Goal: Task Accomplishment & Management: Complete application form

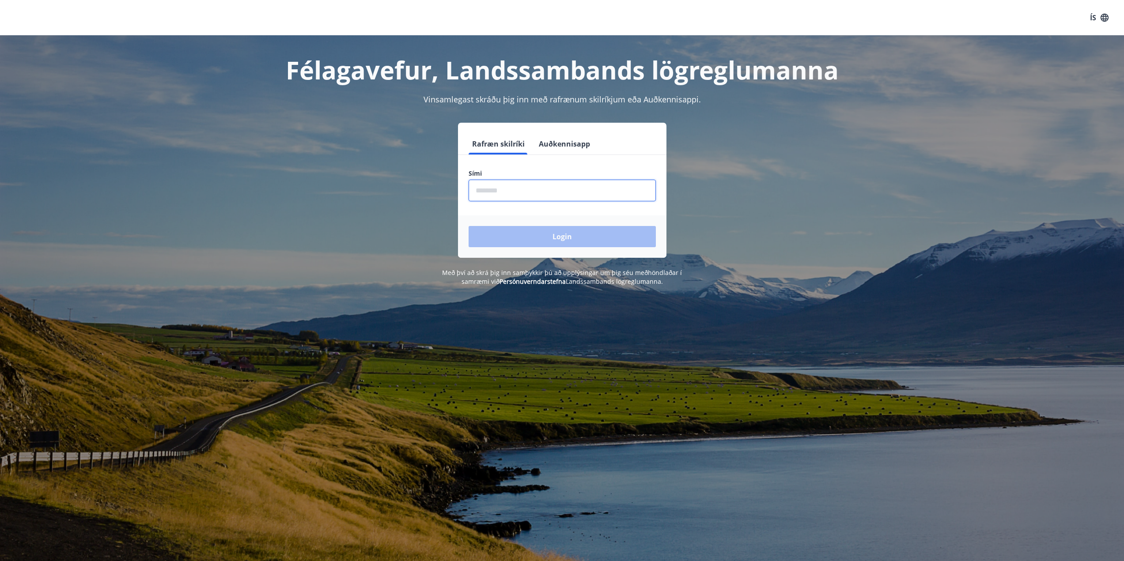
click at [536, 183] on input "phone" at bounding box center [562, 191] width 187 height 22
type input "********"
click at [552, 233] on button "Login" at bounding box center [562, 236] width 187 height 21
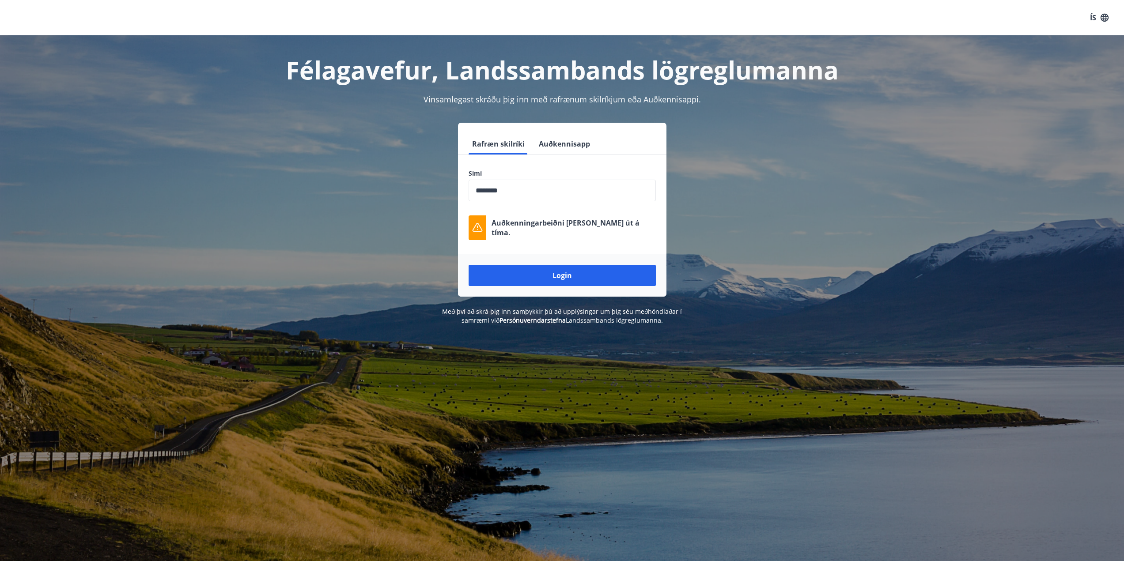
drag, startPoint x: 560, startPoint y: 275, endPoint x: 567, endPoint y: 271, distance: 8.3
click at [561, 275] on button "Login" at bounding box center [562, 275] width 187 height 21
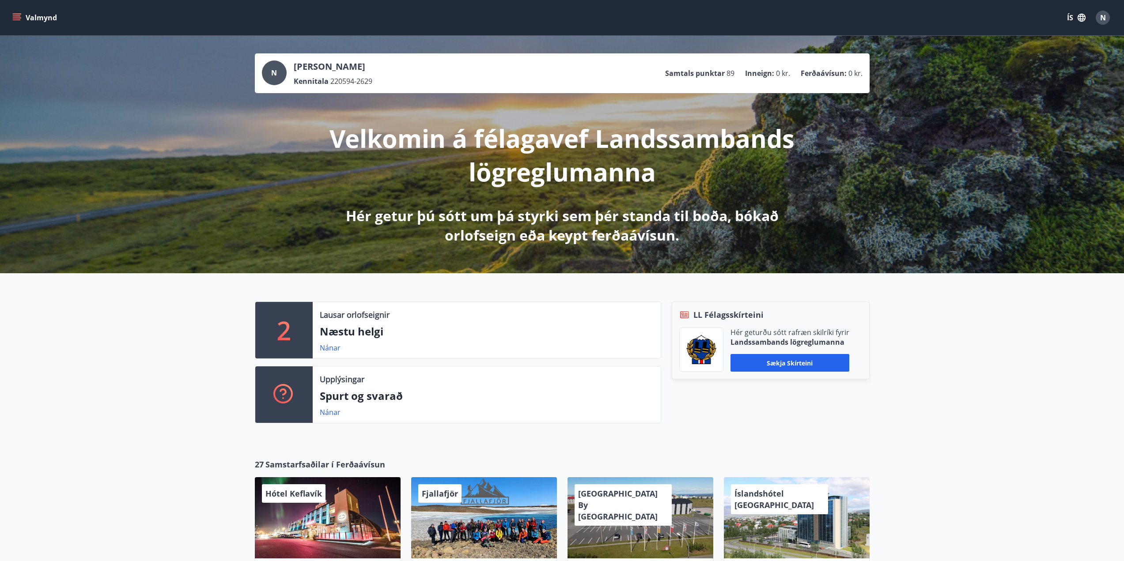
click at [23, 16] on button "Valmynd" at bounding box center [36, 18] width 50 height 16
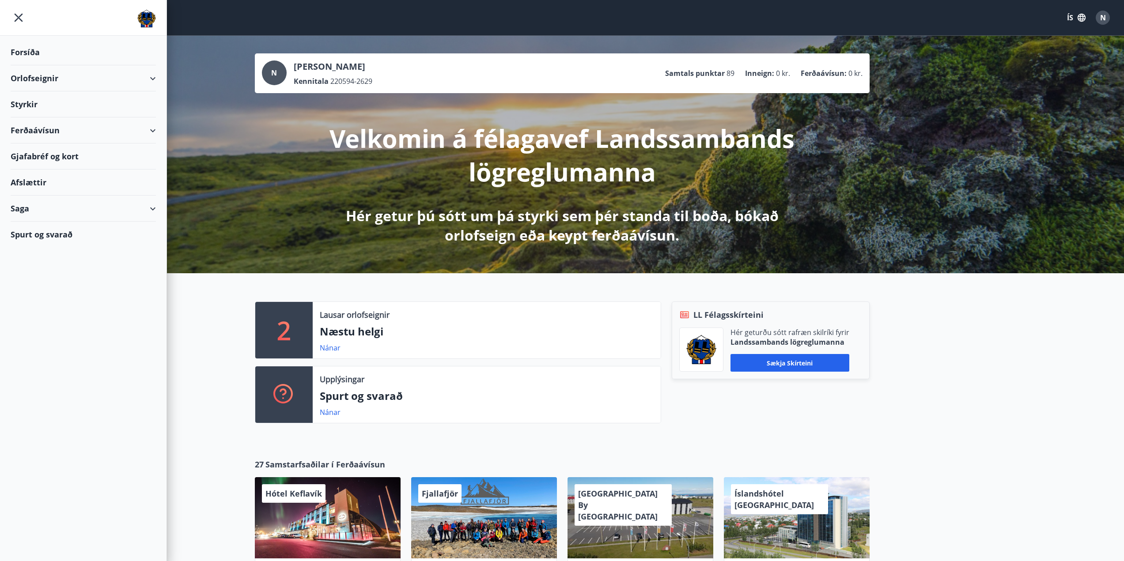
click at [38, 106] on div "Styrkir" at bounding box center [83, 104] width 145 height 26
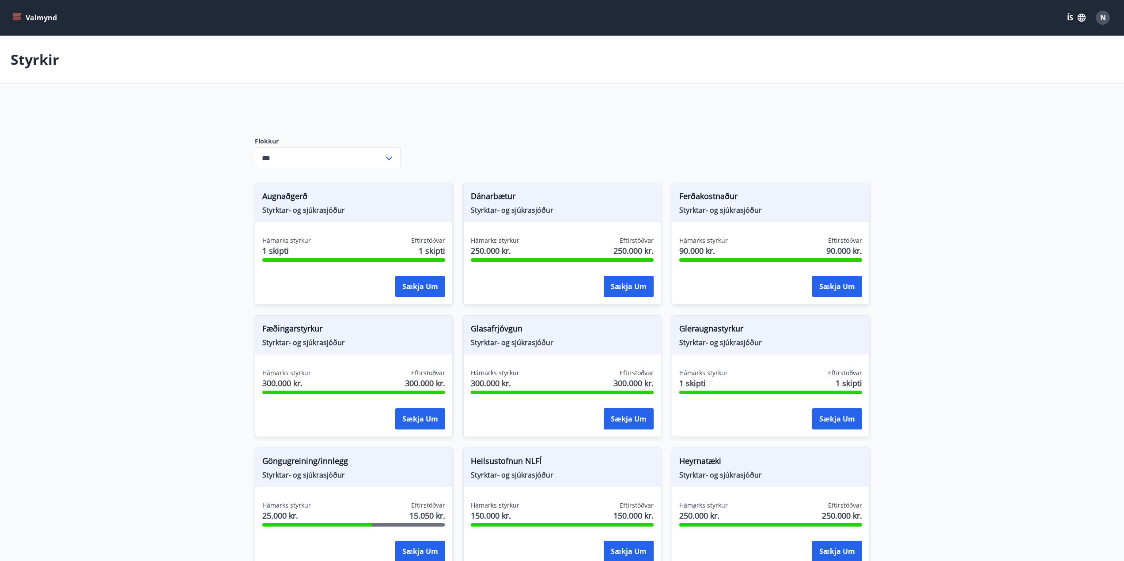
click at [335, 335] on span "Fæðingarstyrkur" at bounding box center [353, 330] width 183 height 15
click at [409, 412] on button "Sækja um" at bounding box center [420, 418] width 50 height 21
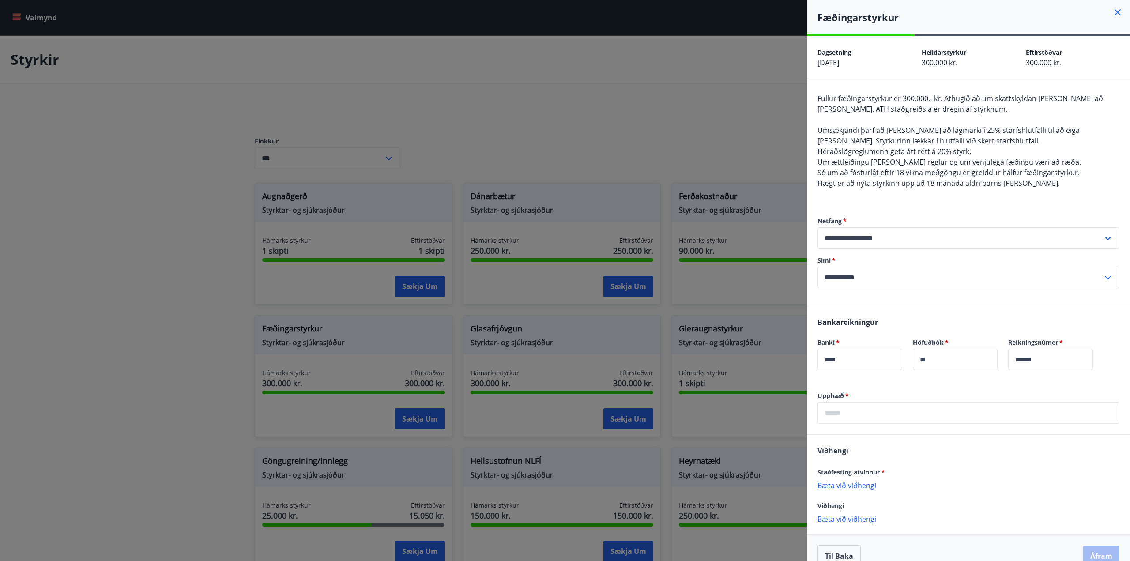
click at [1113, 14] on icon at bounding box center [1118, 12] width 11 height 11
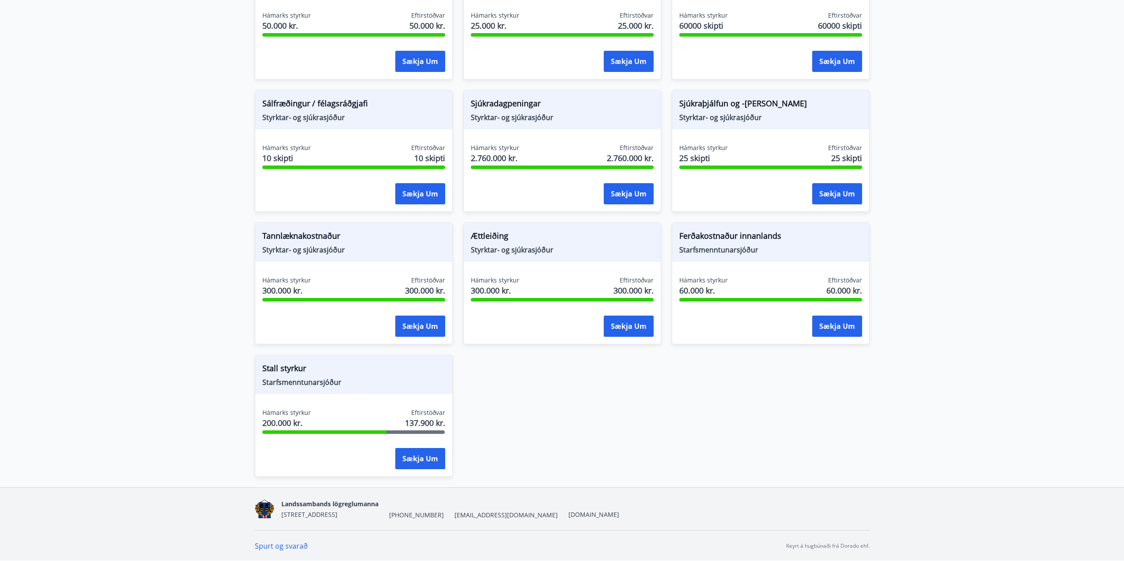
scroll to position [623, 0]
click at [294, 364] on span "Stall styrkur" at bounding box center [353, 369] width 183 height 15
click at [414, 453] on button "Sækja um" at bounding box center [420, 458] width 50 height 21
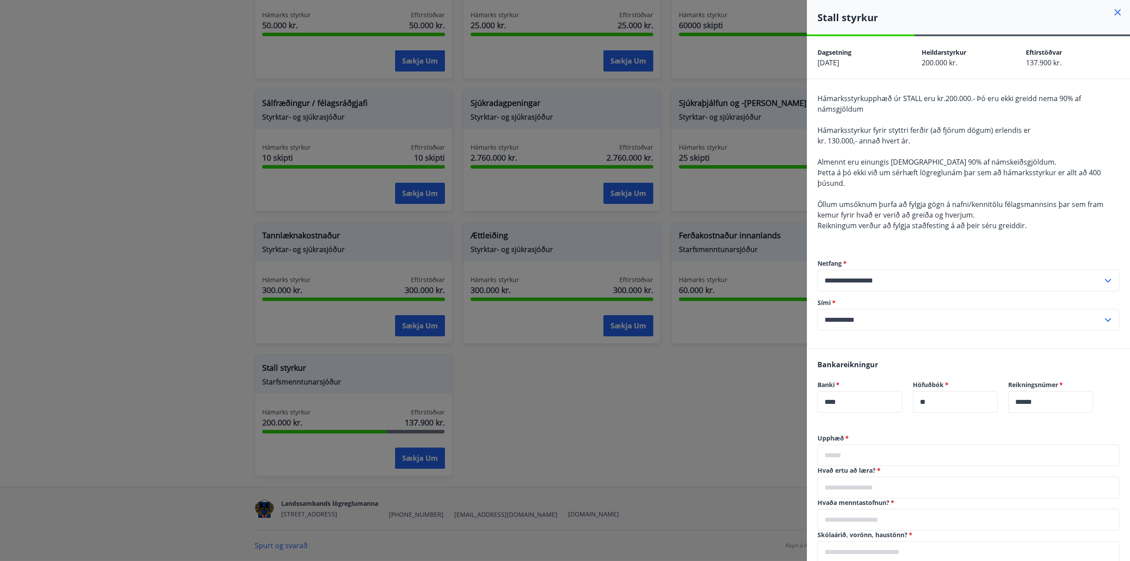
click at [577, 369] on div at bounding box center [565, 280] width 1130 height 561
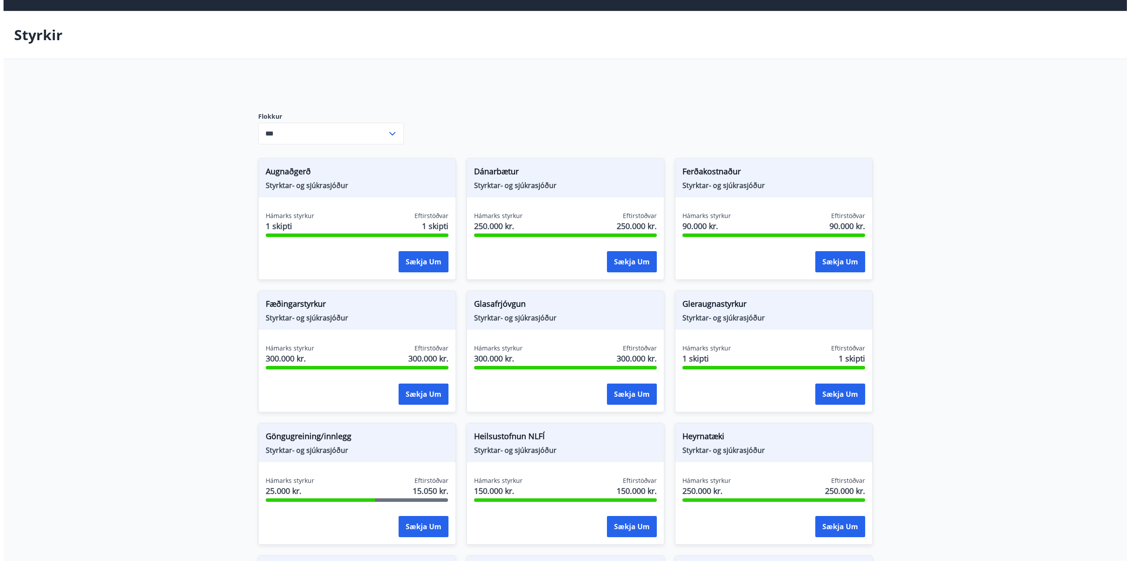
scroll to position [0, 0]
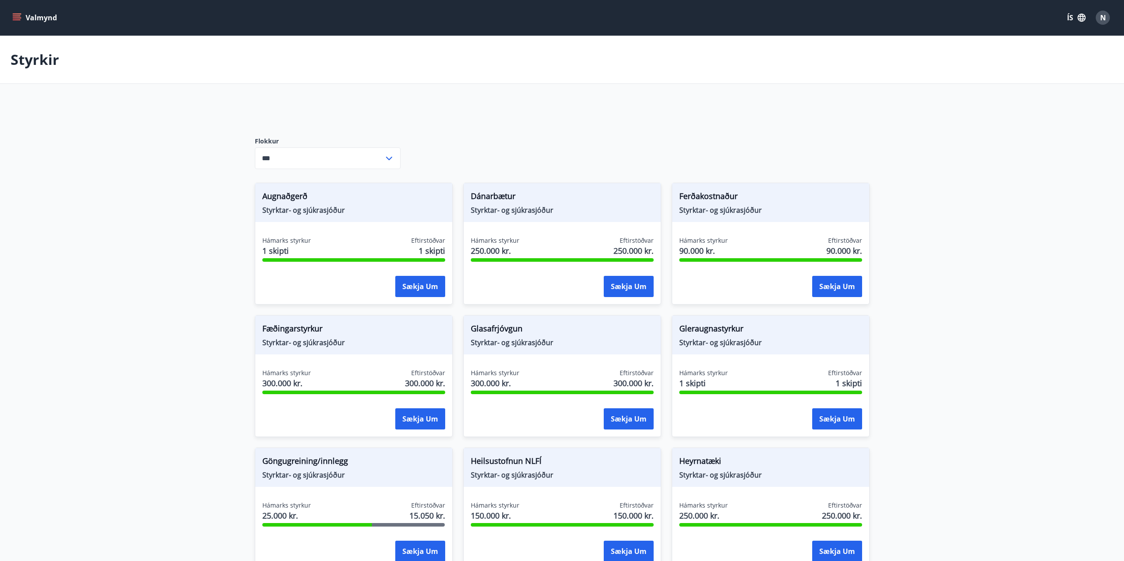
click at [325, 164] on input "***" at bounding box center [319, 158] width 129 height 22
click at [321, 194] on li "Styrktar- og sjúkrasjóður" at bounding box center [327, 193] width 145 height 16
click at [329, 156] on input "**********" at bounding box center [319, 158] width 129 height 22
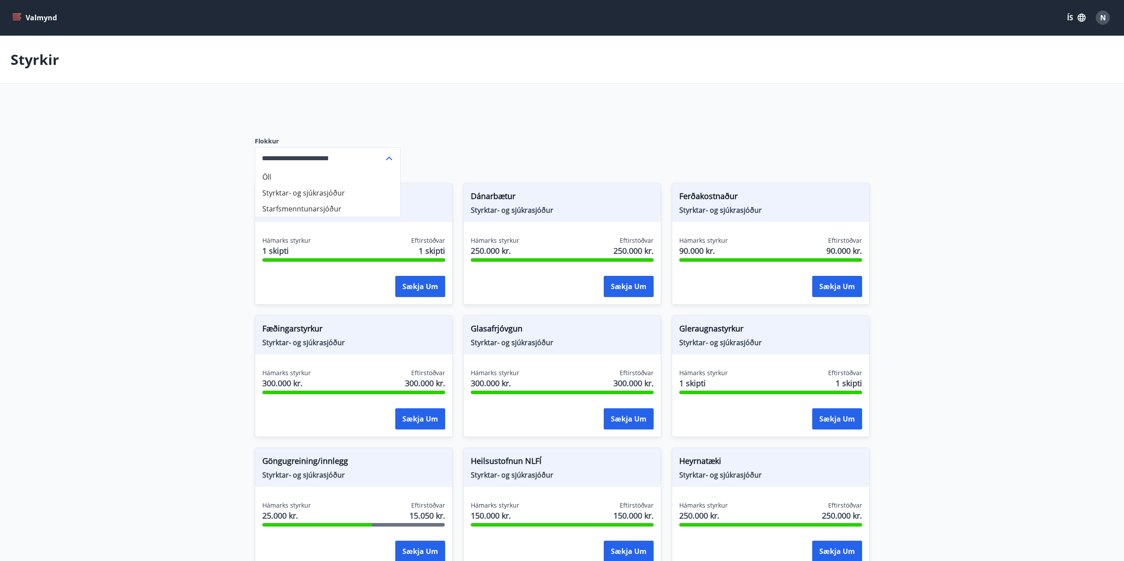
click at [320, 205] on li "Starfsmenntunarsjóður" at bounding box center [327, 209] width 145 height 16
type input "**********"
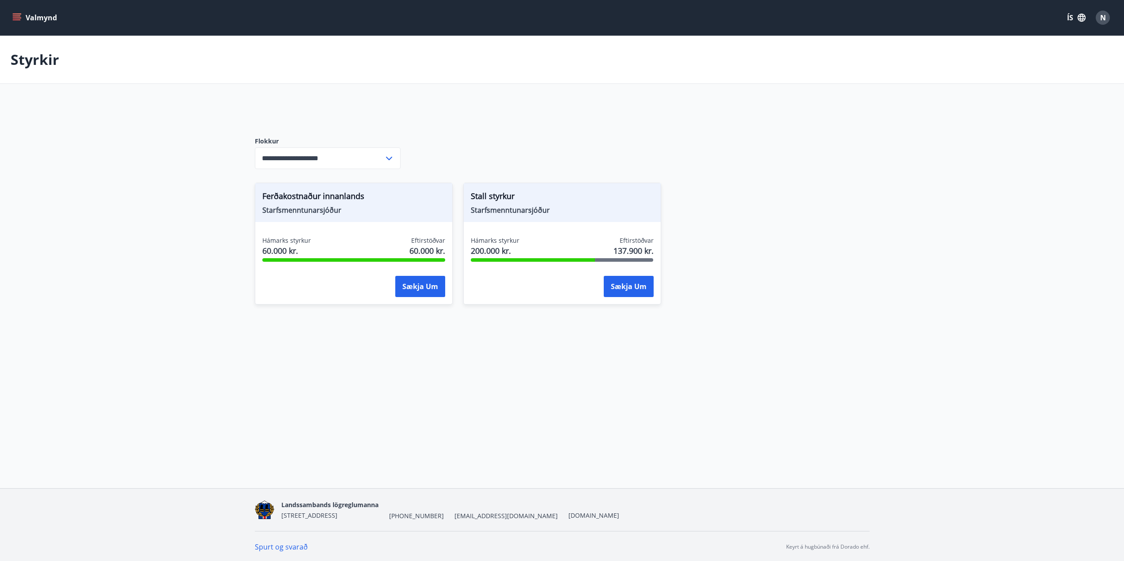
click at [547, 200] on span "Stall styrkur" at bounding box center [562, 197] width 183 height 15
click at [613, 281] on button "Sækja um" at bounding box center [629, 286] width 50 height 21
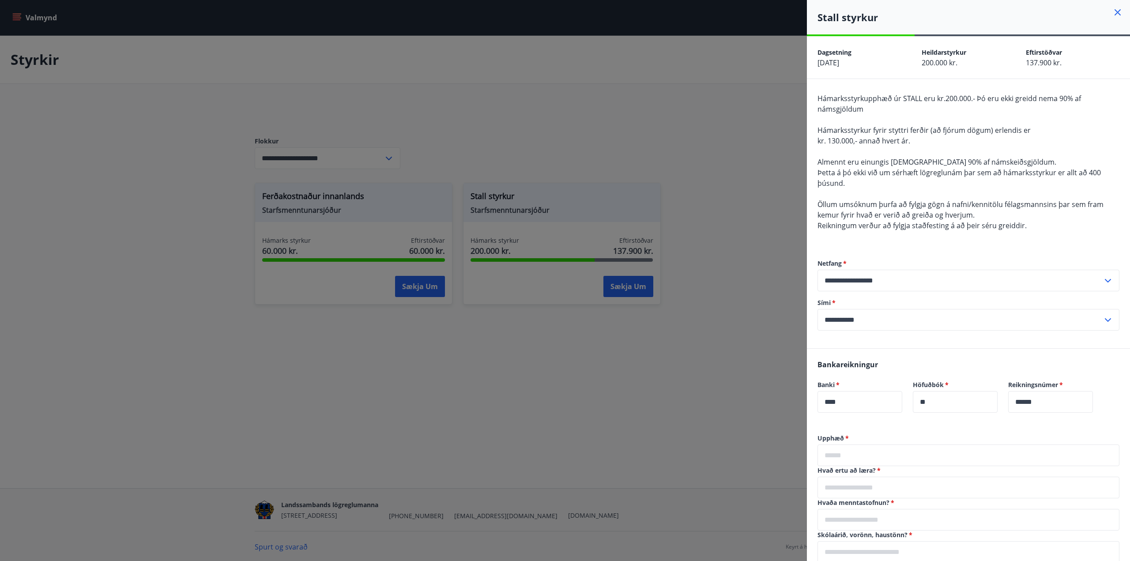
scroll to position [210, 0]
